Goal: Entertainment & Leisure: Browse casually

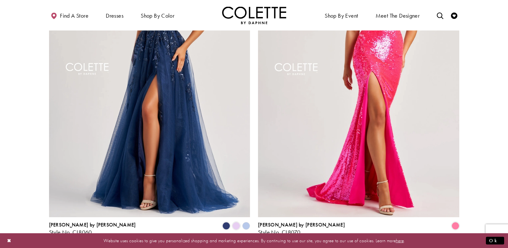
scroll to position [1218, 0]
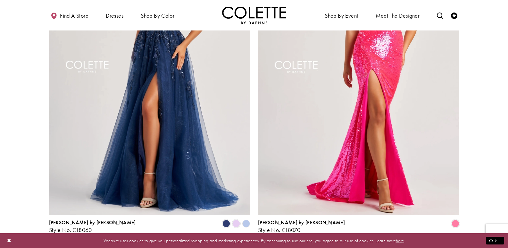
click at [291, 247] on span "Next" at bounding box center [291, 250] width 11 height 7
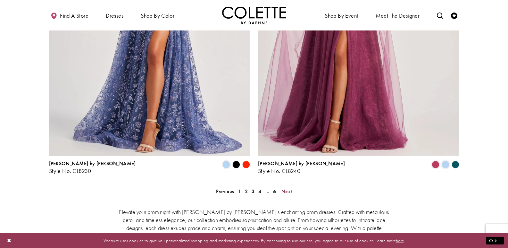
scroll to position [1286, 0]
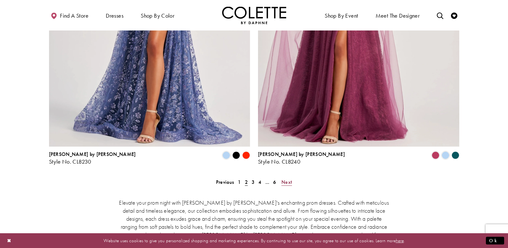
click at [285, 178] on span "Next" at bounding box center [286, 181] width 11 height 7
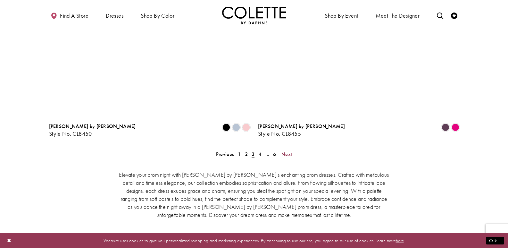
scroll to position [1318, 0]
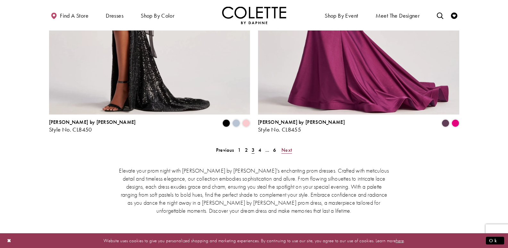
click at [288, 146] on span "Next" at bounding box center [286, 149] width 11 height 7
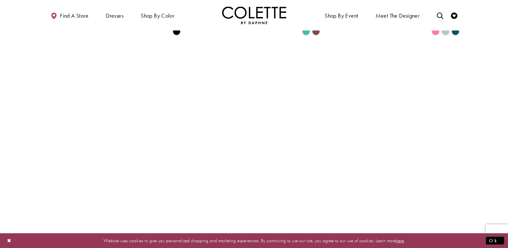
scroll to position [645, 0]
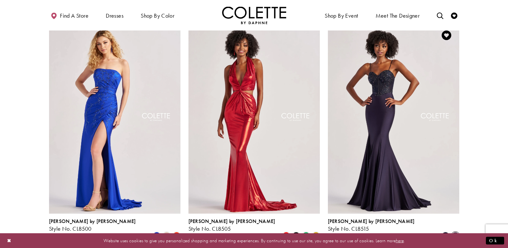
click at [454, 232] on span "Product List" at bounding box center [456, 236] width 8 height 8
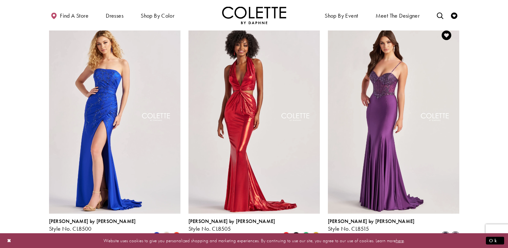
click at [442, 232] on span "Product List" at bounding box center [446, 236] width 8 height 8
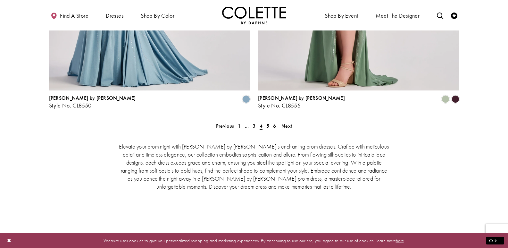
scroll to position [1350, 0]
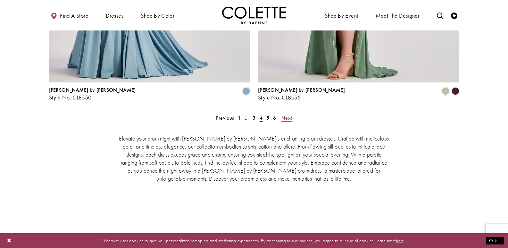
click at [288, 114] on span "Next" at bounding box center [286, 117] width 11 height 7
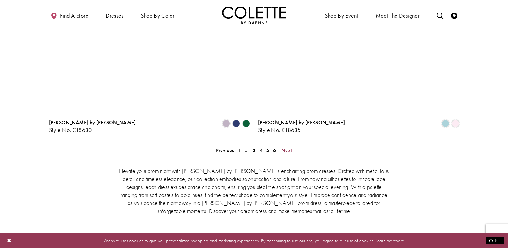
scroll to position [1318, 0]
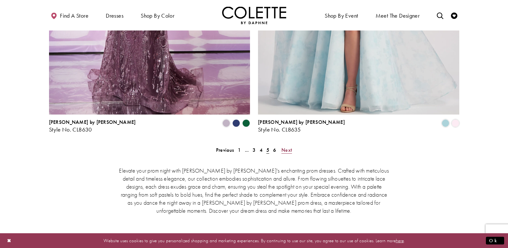
click at [287, 146] on span "Next" at bounding box center [286, 149] width 11 height 7
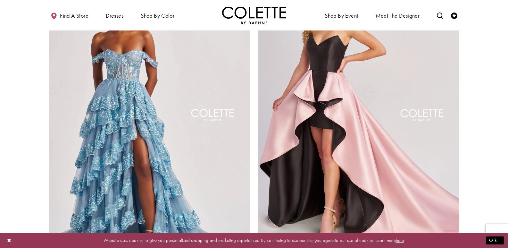
scroll to position [1030, 0]
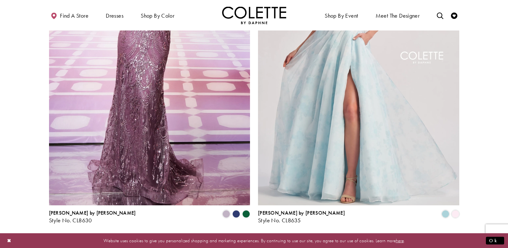
scroll to position [164, 0]
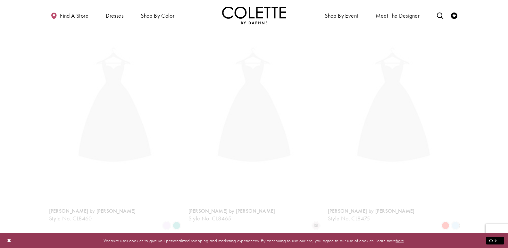
scroll to position [164, 0]
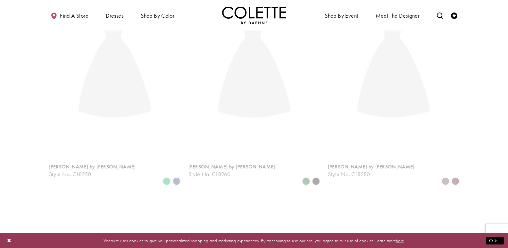
scroll to position [164, 0]
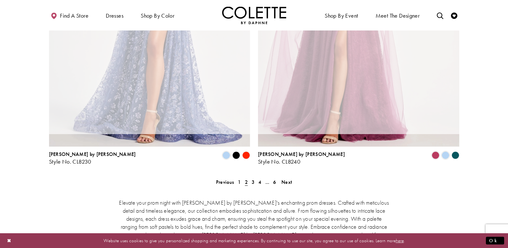
scroll to position [164, 0]
